Goal: Task Accomplishment & Management: Manage account settings

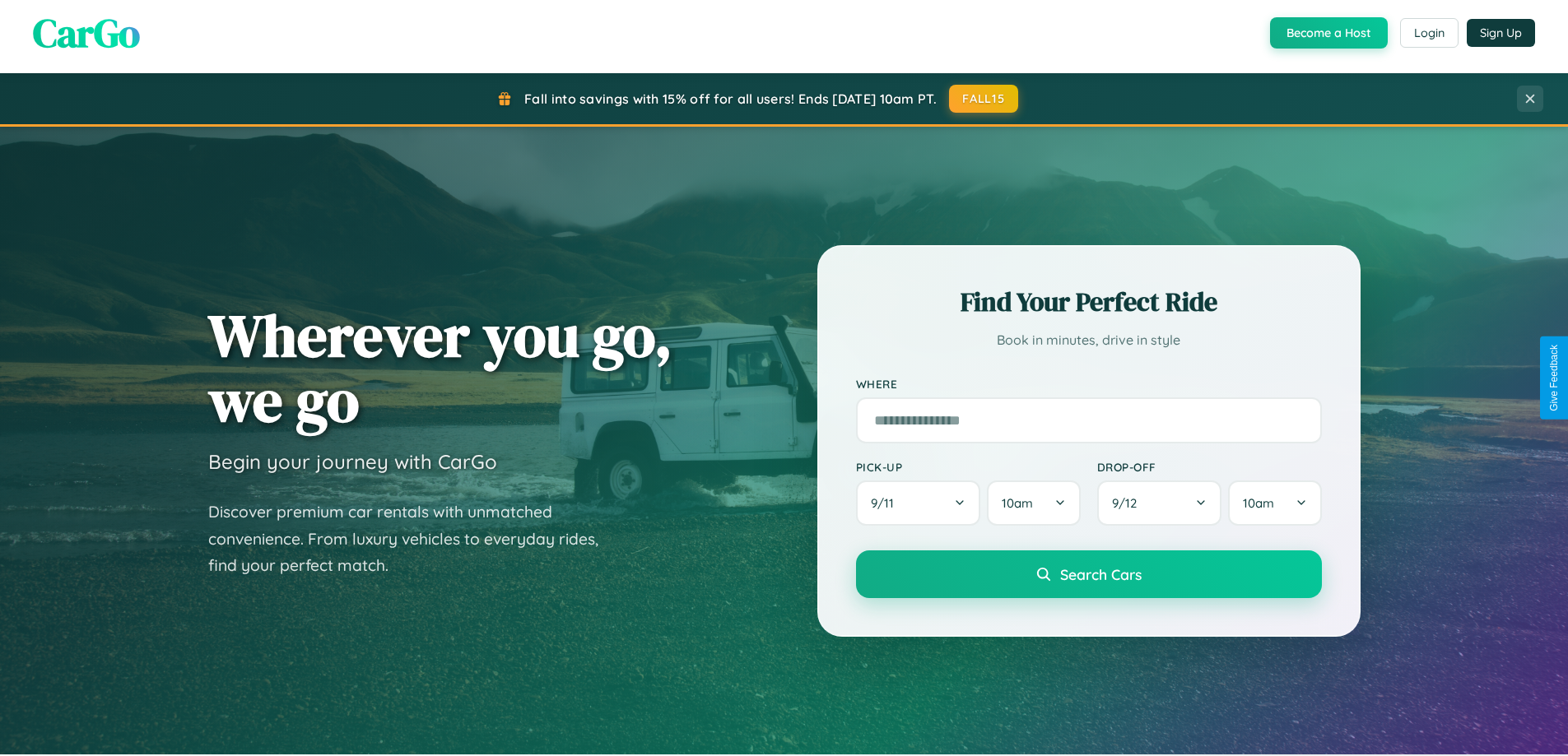
scroll to position [1132, 0]
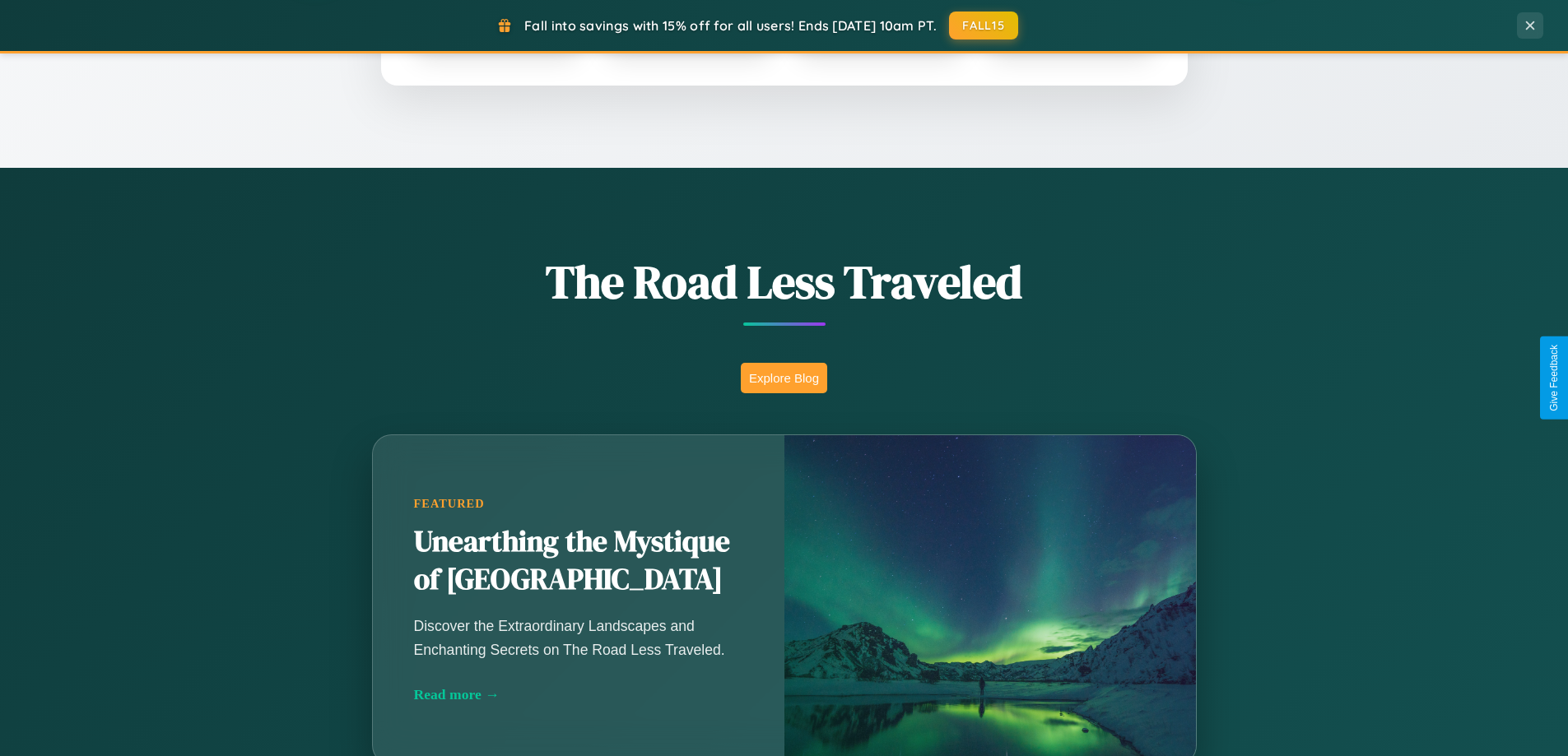
click at [784, 378] on button "Explore Blog" at bounding box center [784, 378] width 87 height 30
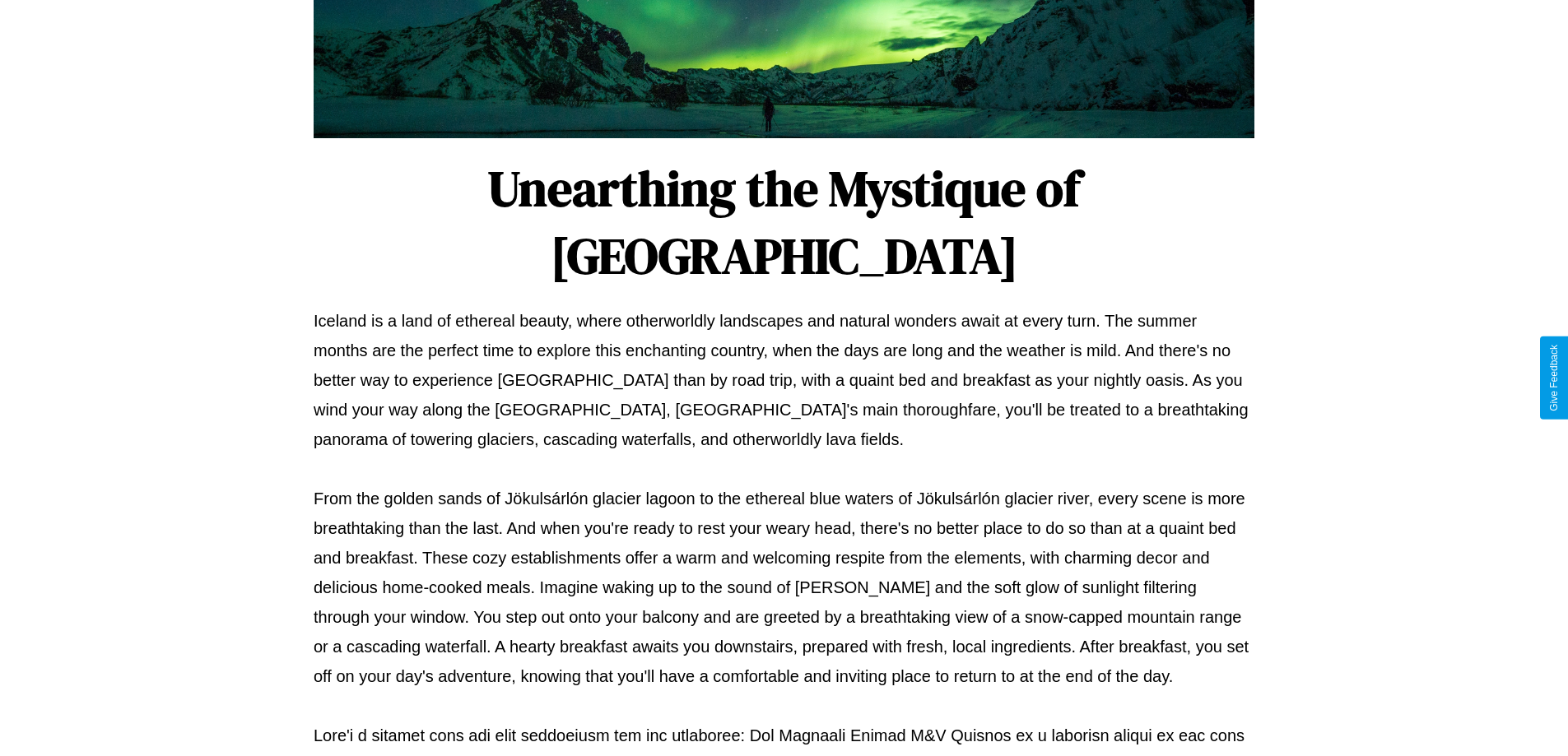
scroll to position [533, 0]
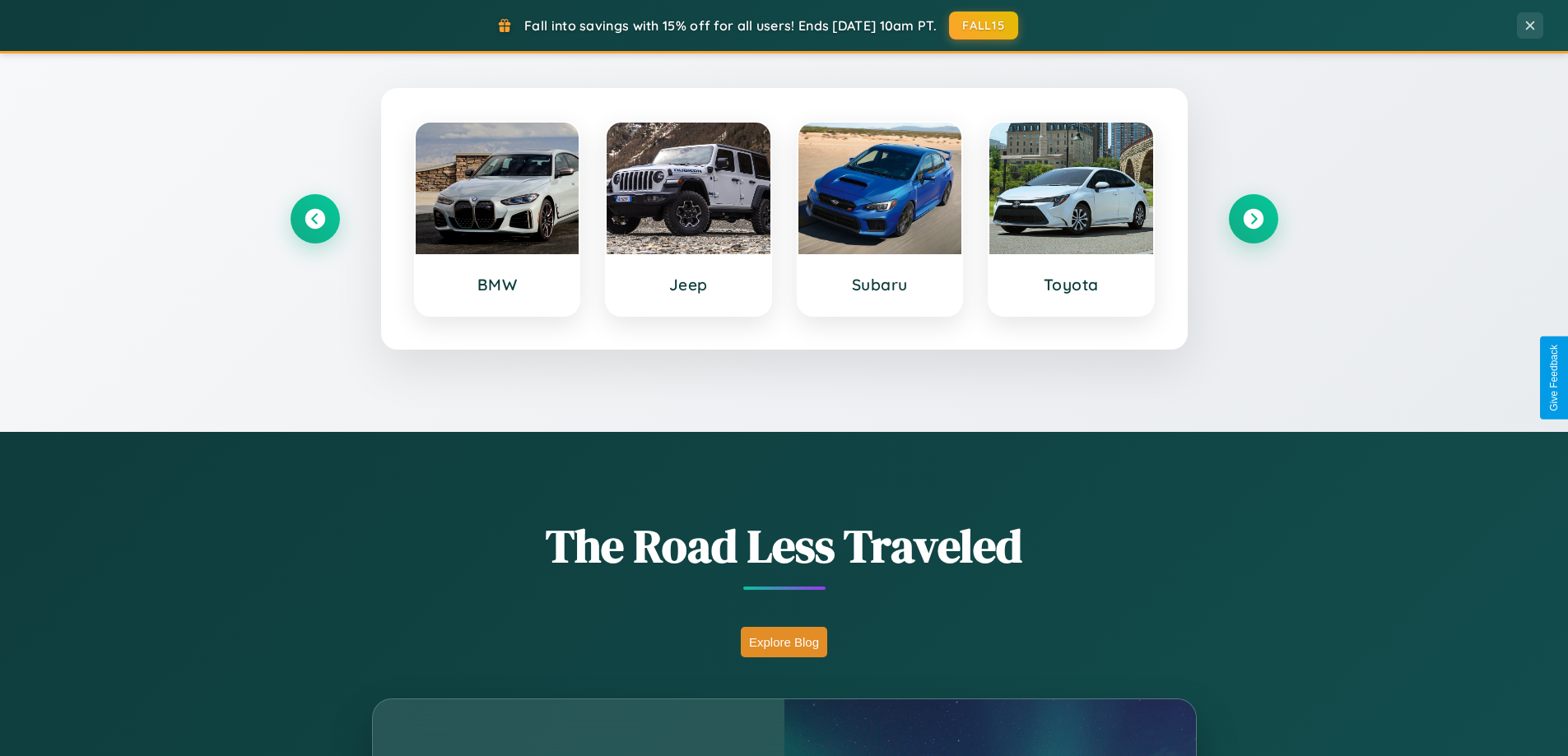
scroll to position [710, 0]
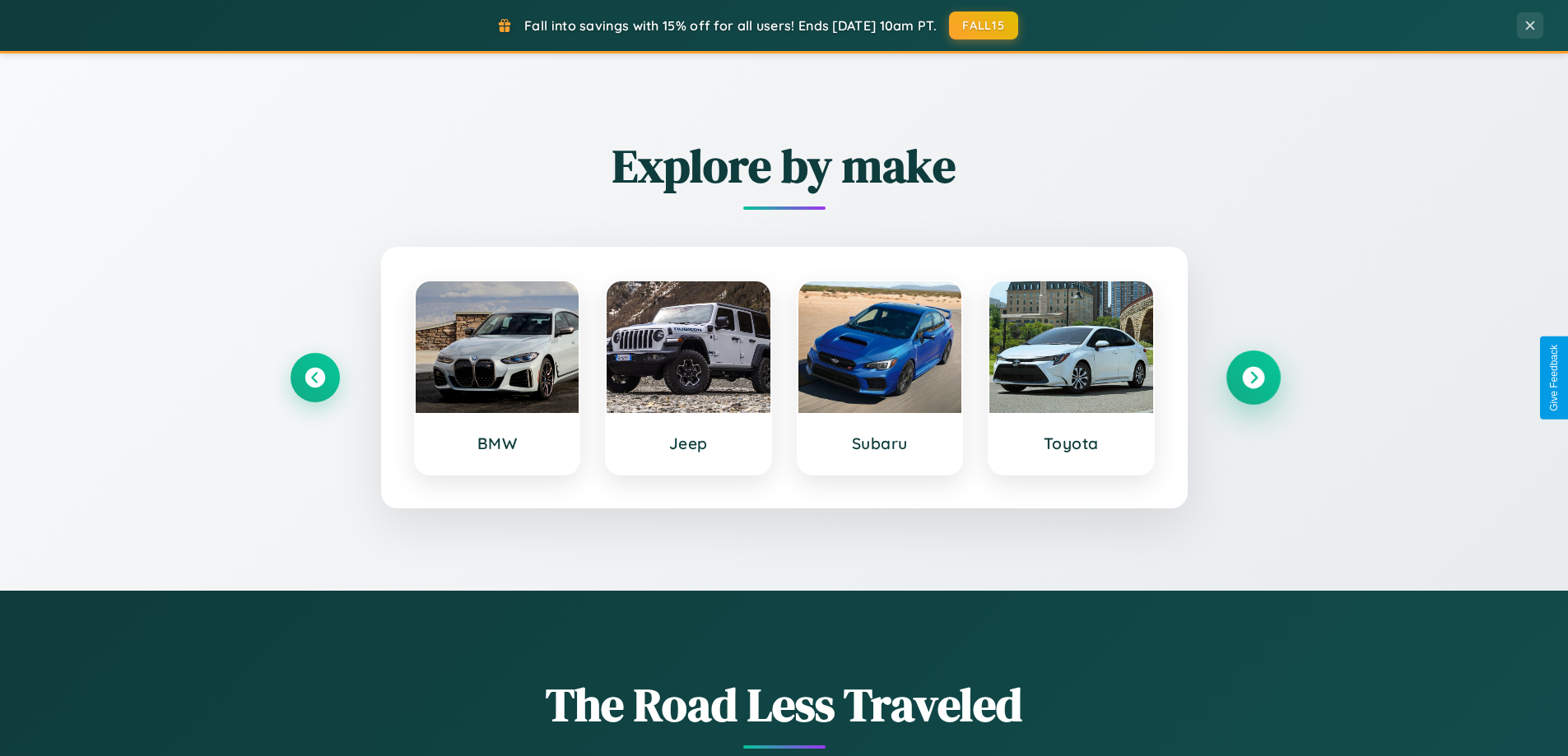
click at [1253, 378] on icon at bounding box center [1253, 378] width 22 height 22
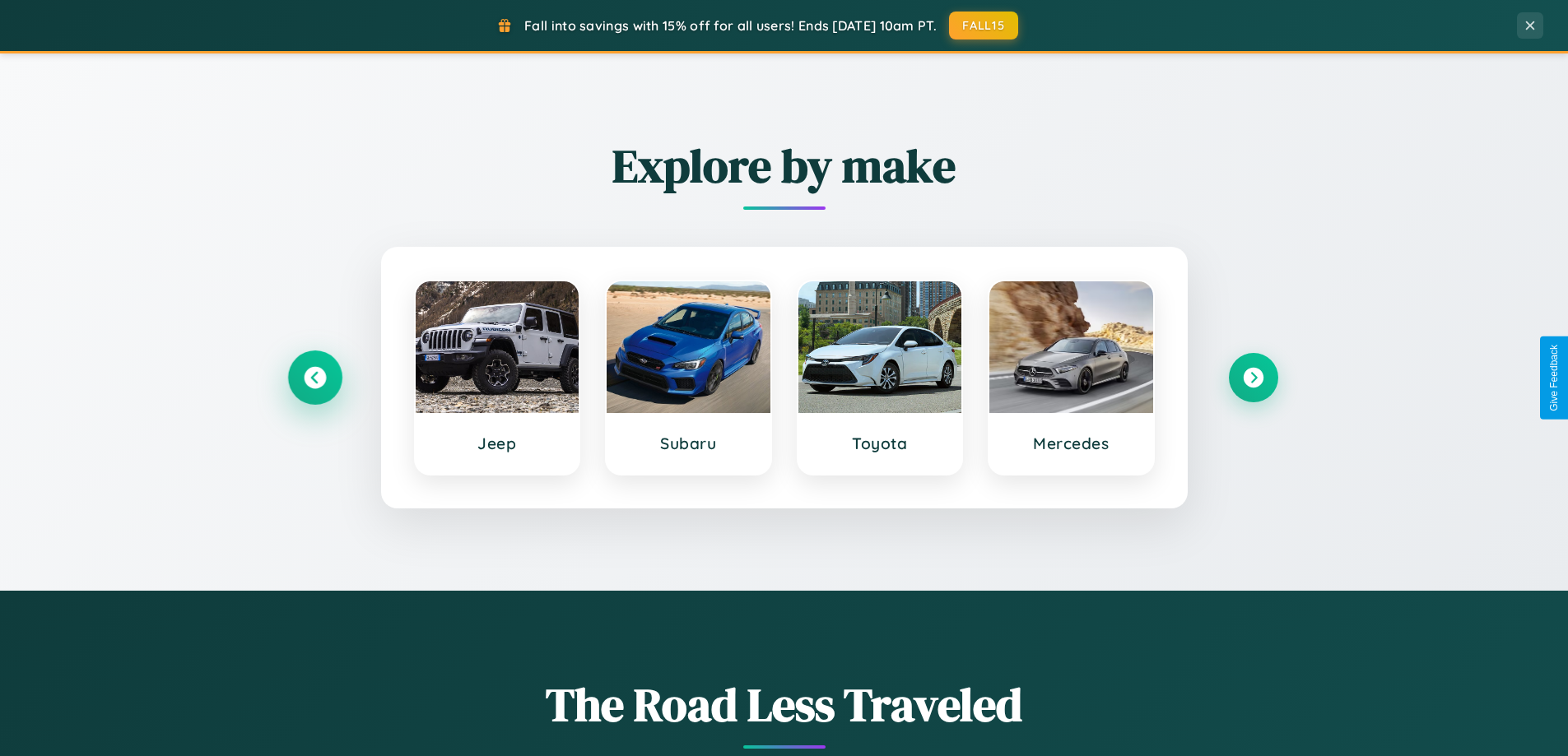
click at [314, 378] on icon at bounding box center [315, 378] width 22 height 22
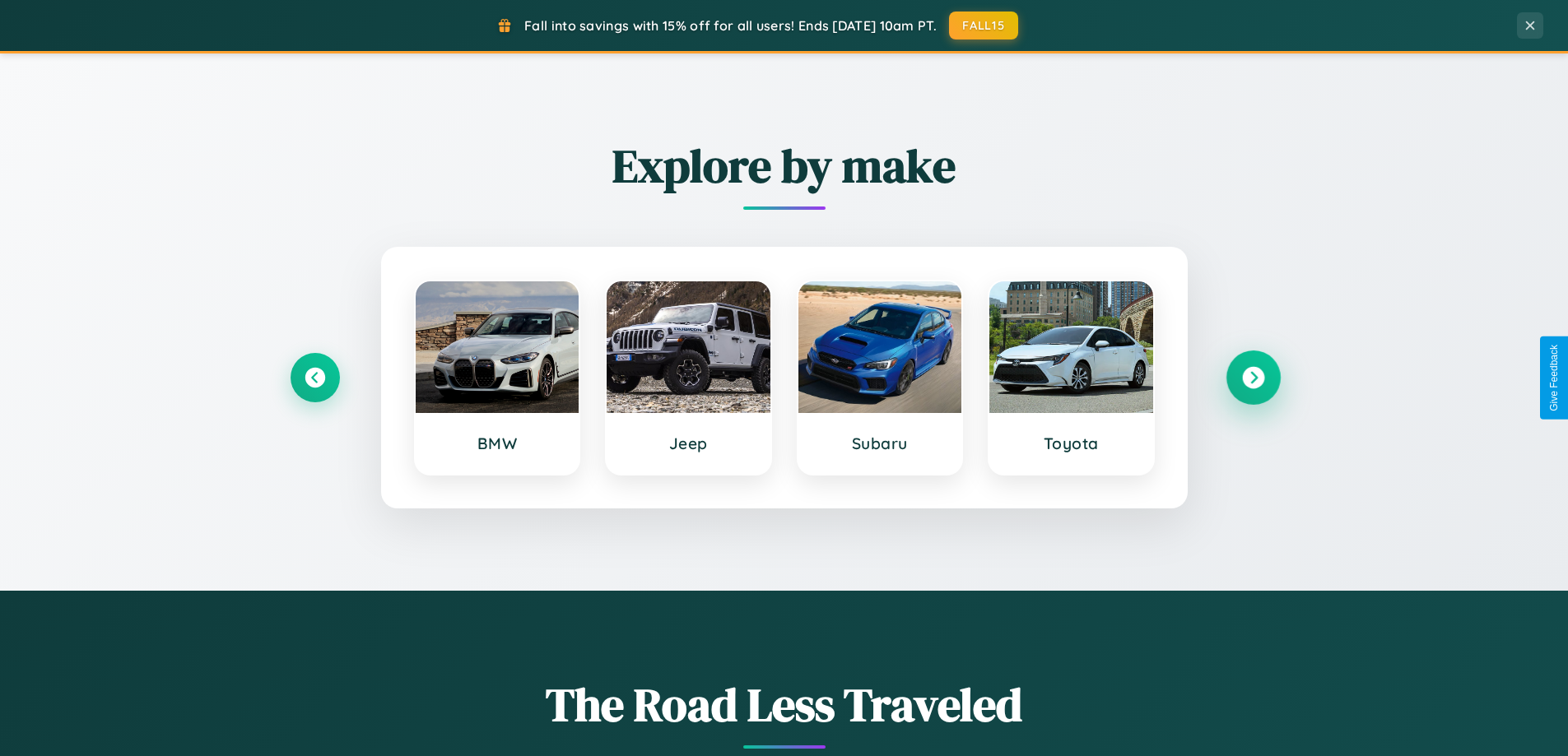
click at [1253, 378] on icon at bounding box center [1253, 378] width 22 height 22
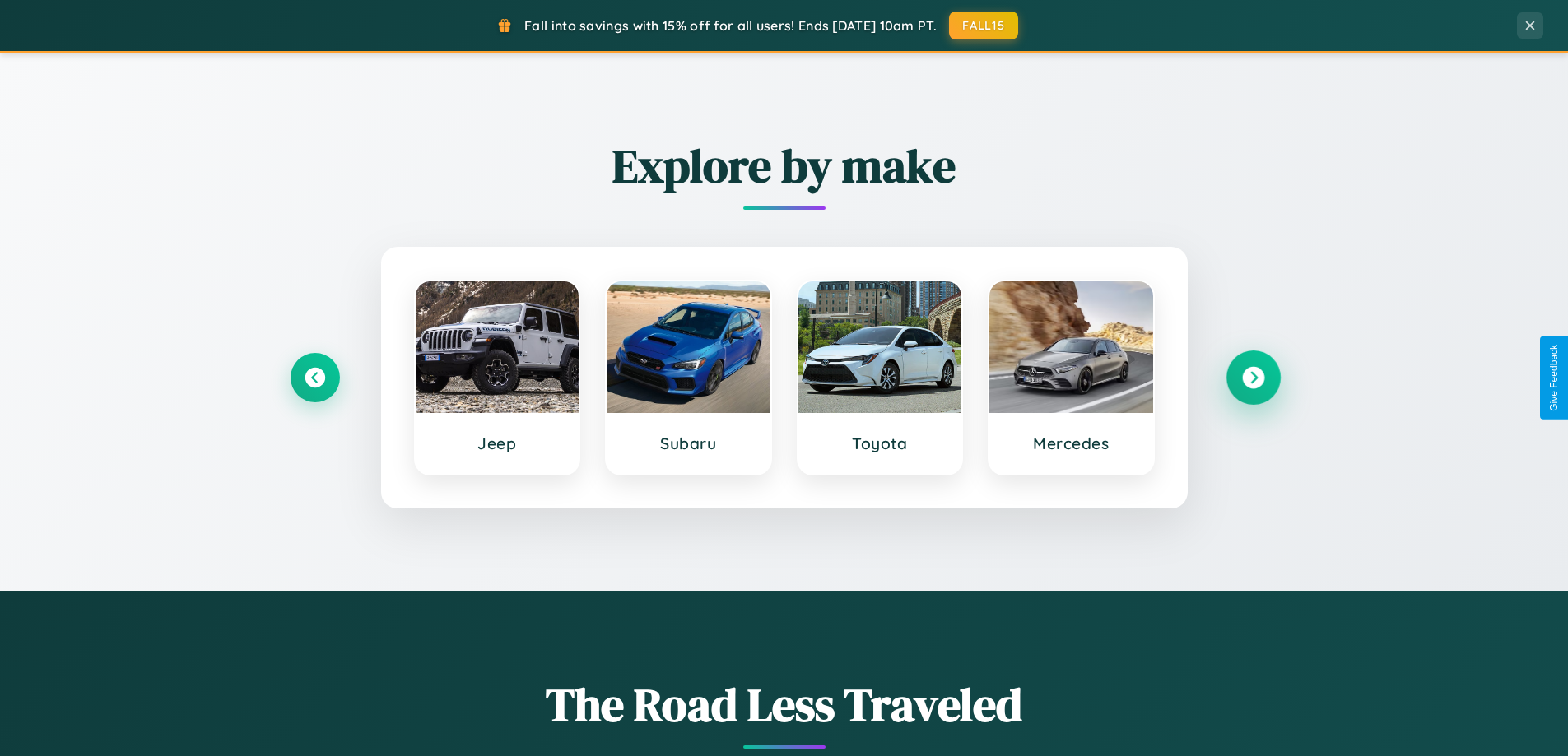
click at [1253, 378] on icon at bounding box center [1253, 378] width 22 height 22
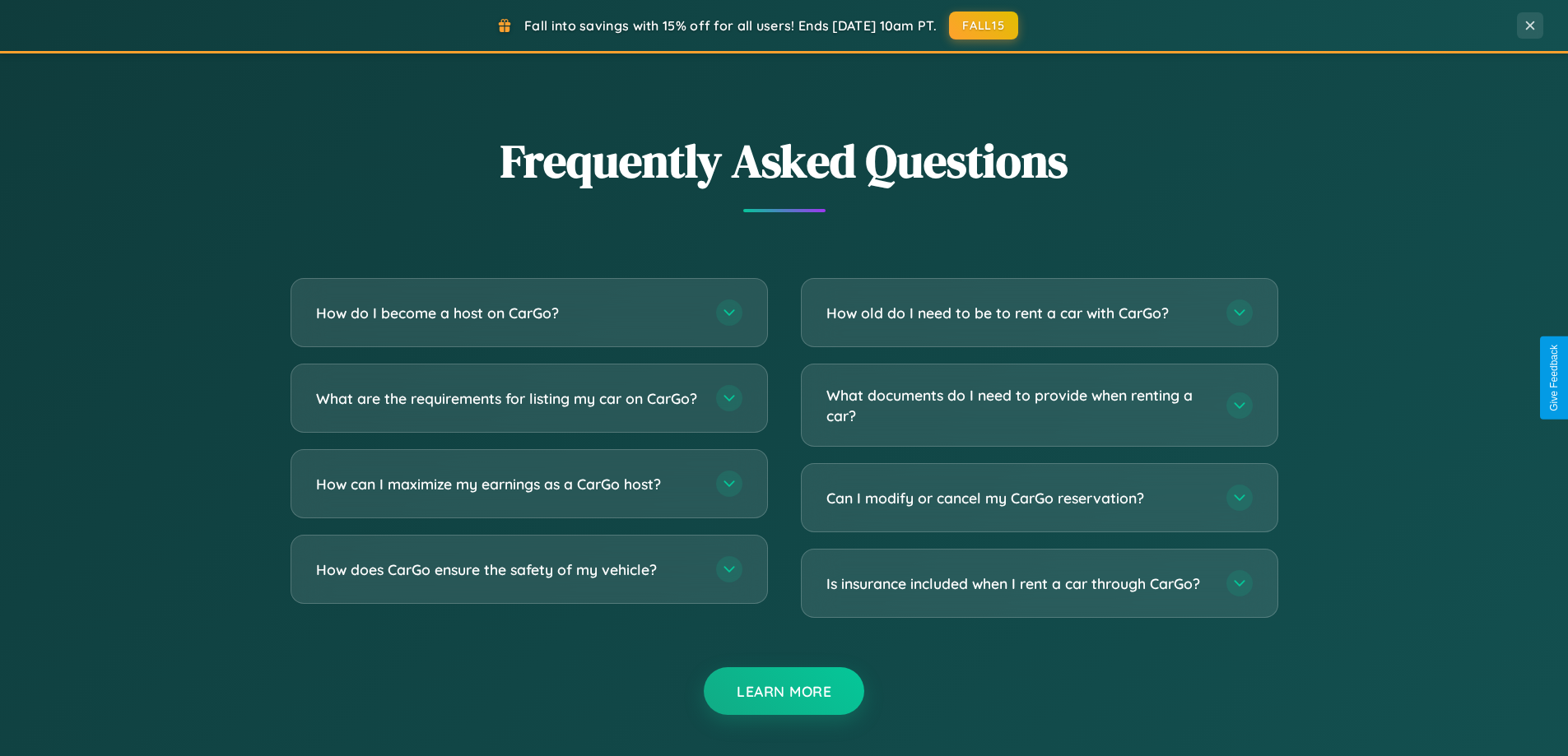
scroll to position [3167, 0]
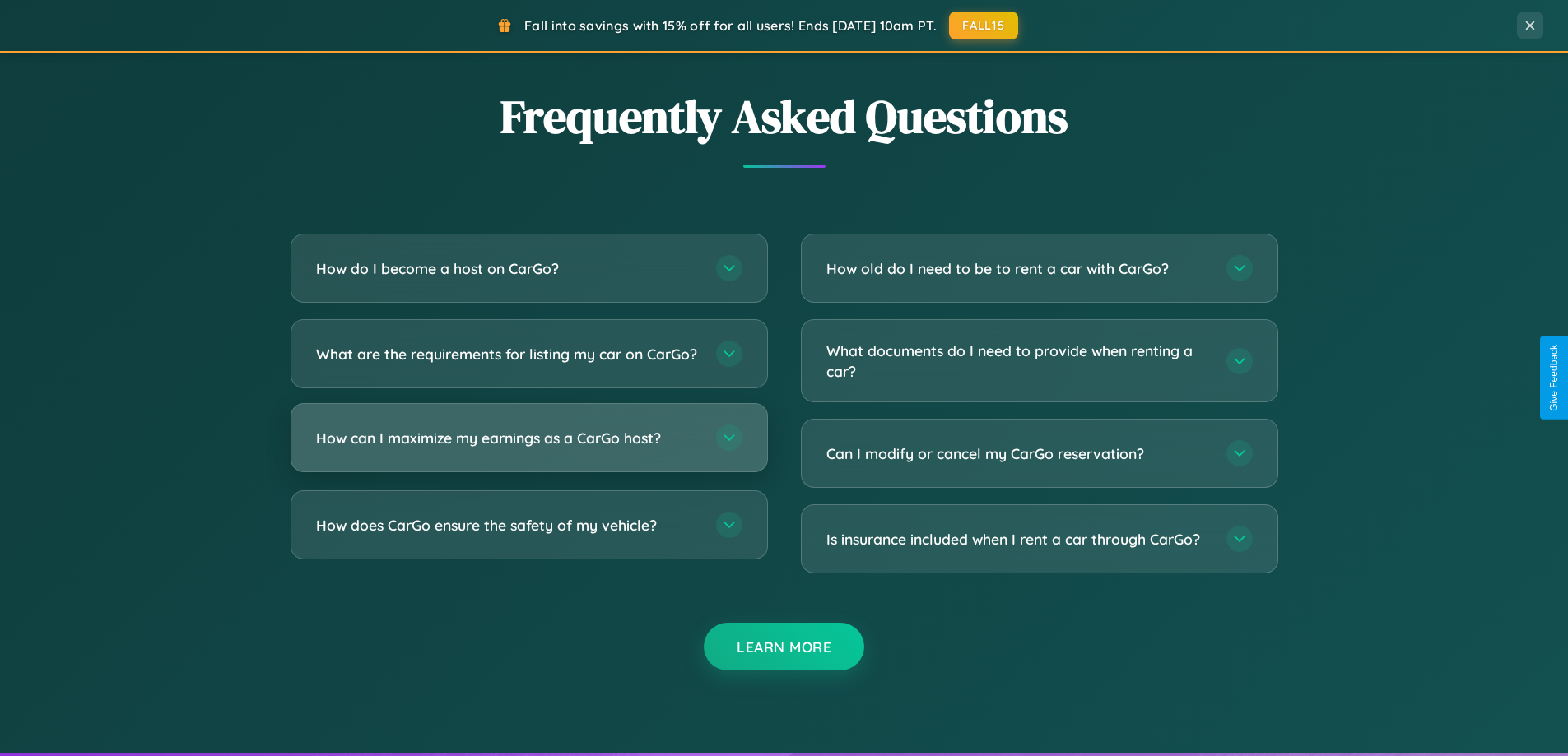
click at [529, 449] on h3 "How can I maximize my earnings as a CarGo host?" at bounding box center [508, 438] width 384 height 20
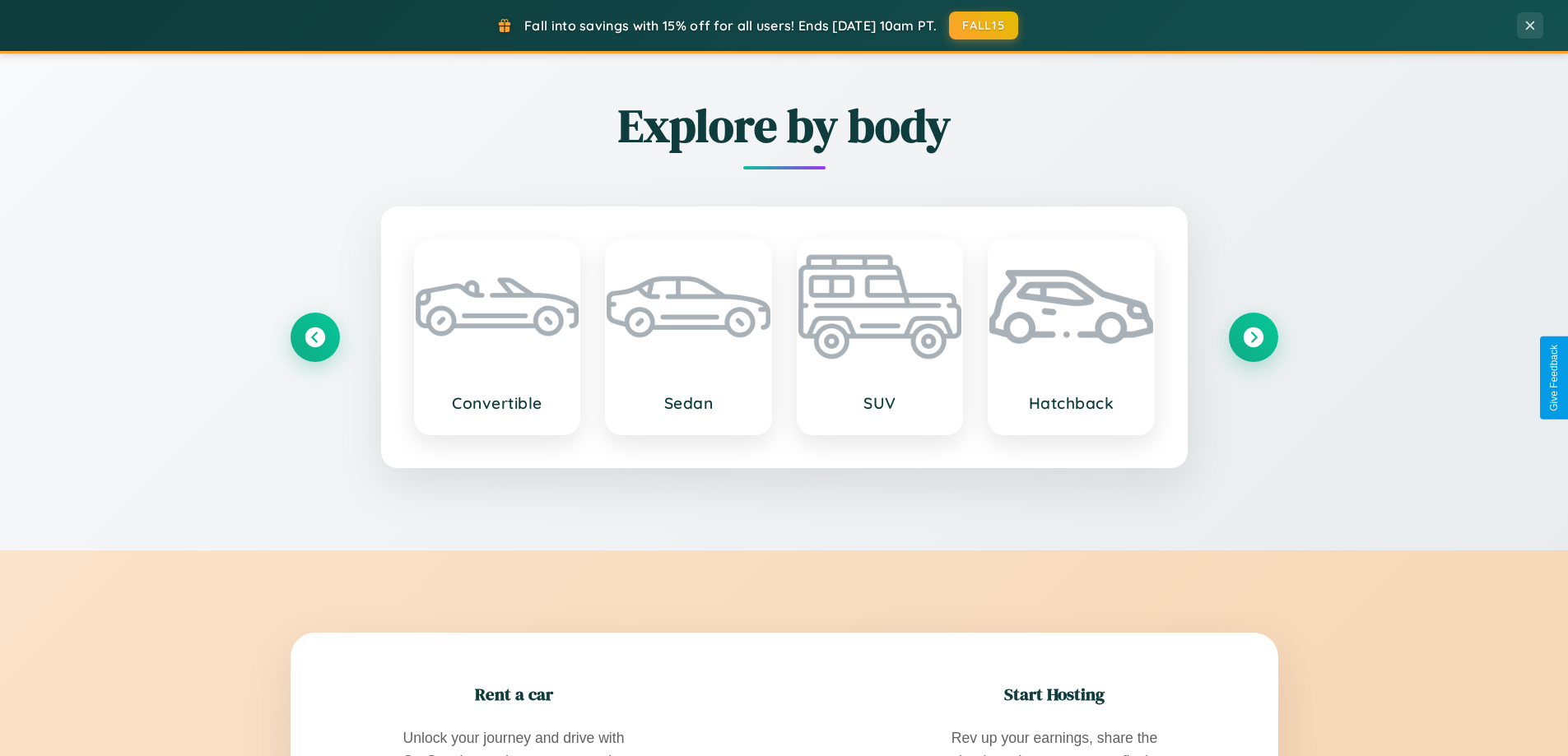
scroll to position [0, 0]
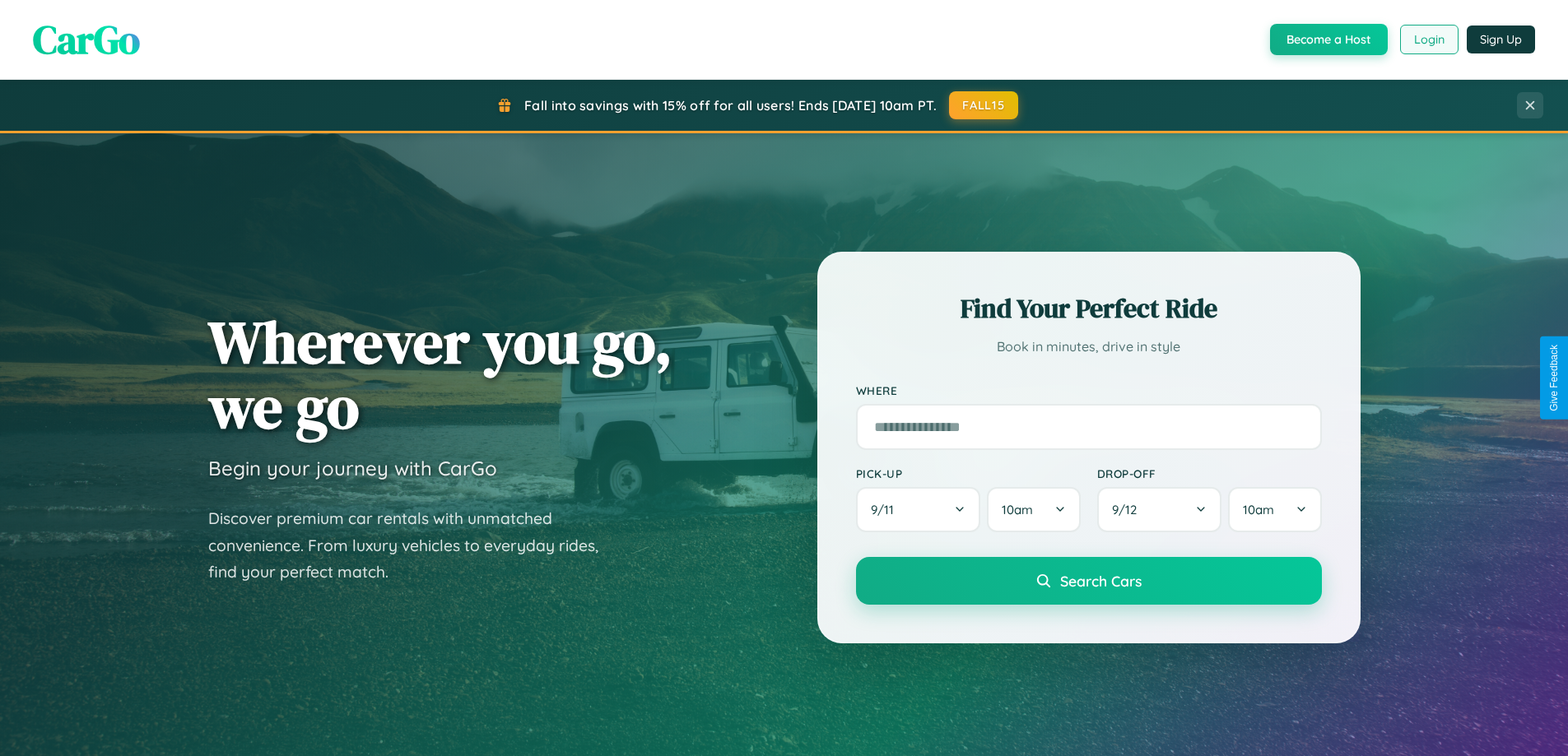
click at [1428, 40] on button "Login" at bounding box center [1429, 39] width 58 height 29
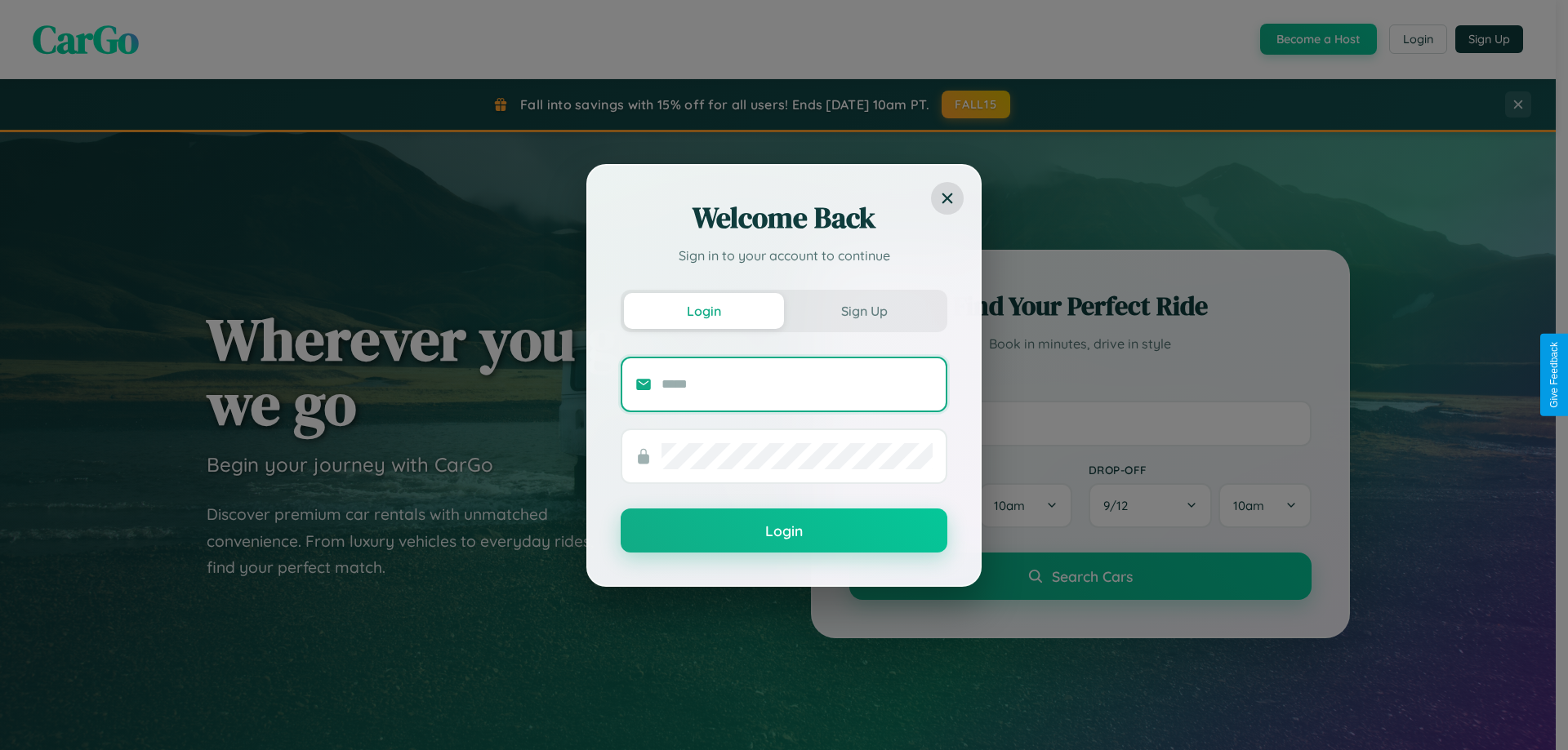
click at [797, 384] on input "text" at bounding box center [797, 384] width 271 height 26
type input "**********"
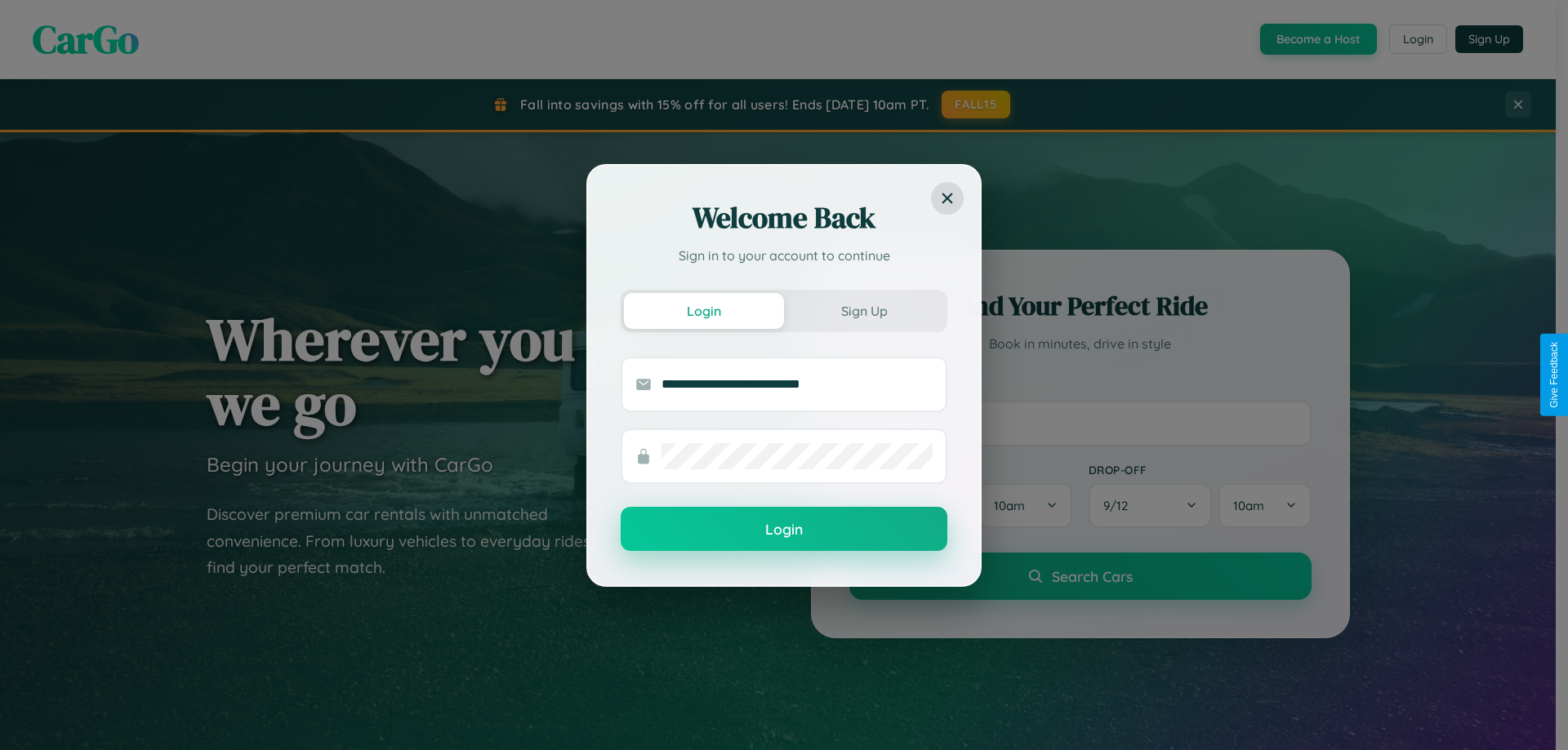
click at [784, 530] on button "Login" at bounding box center [784, 529] width 327 height 44
